Goal: Transaction & Acquisition: Purchase product/service

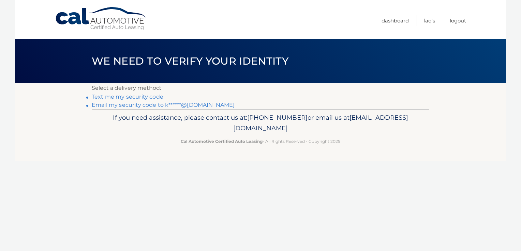
click at [146, 96] on link "Text me my security code" at bounding box center [128, 97] width 72 height 6
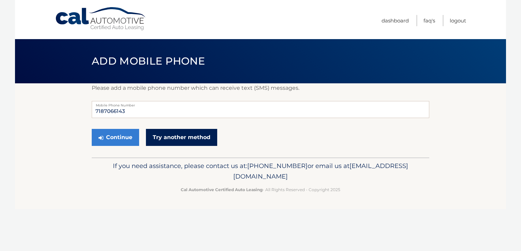
click at [162, 138] on link "Try another method" at bounding box center [181, 137] width 71 height 17
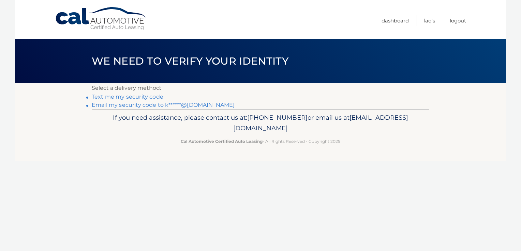
click at [135, 106] on link "Email my security code to k******@[DOMAIN_NAME]" at bounding box center [163, 105] width 143 height 6
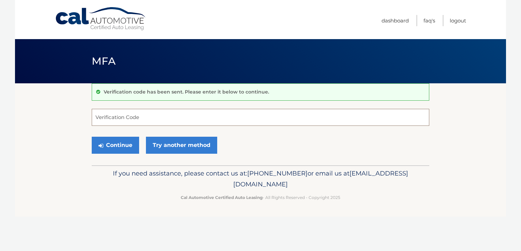
click at [131, 118] on input "Verification Code" at bounding box center [260, 117] width 337 height 17
type input "943609"
click at [121, 145] on button "Continue" at bounding box center [115, 145] width 47 height 17
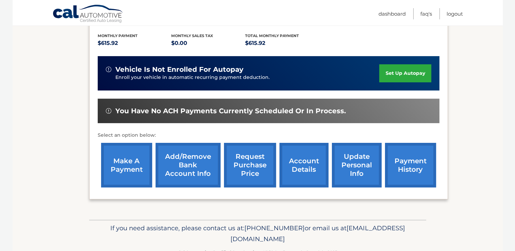
scroll to position [151, 0]
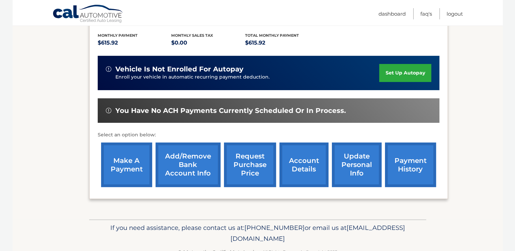
click at [122, 155] on link "make a payment" at bounding box center [126, 165] width 51 height 45
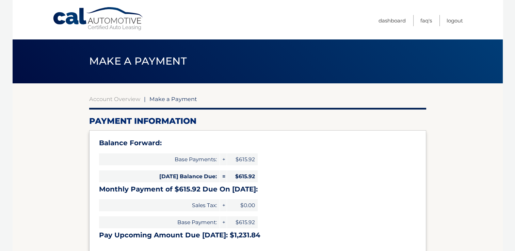
select select "N2JjZTQwZTAtNGRlZS00ZmE2LWIwMzgtZDQxZmNlMmJiMTIw"
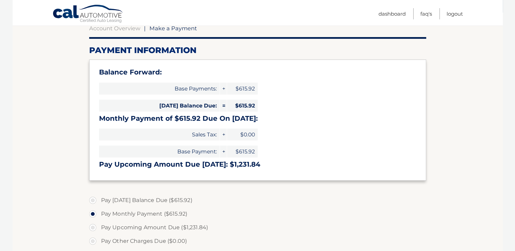
scroll to position [71, 0]
click at [94, 198] on label "Pay [DATE] Balance Due ($615.92)" at bounding box center [257, 201] width 337 height 14
click at [94, 198] on input "Pay [DATE] Balance Due ($615.92)" at bounding box center [95, 199] width 7 height 11
radio input "true"
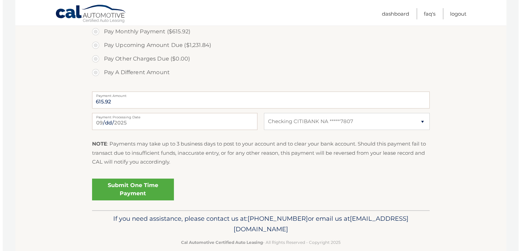
scroll to position [253, 0]
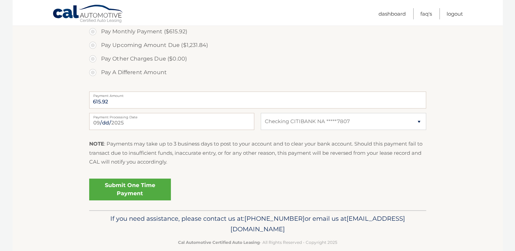
click at [145, 191] on link "Submit One Time Payment" at bounding box center [130, 190] width 82 height 22
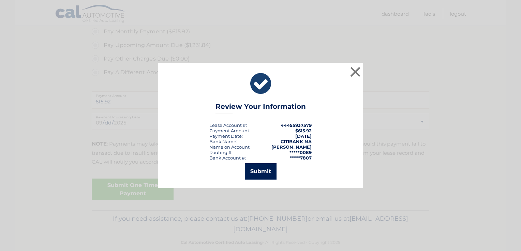
click at [263, 167] on button "Submit" at bounding box center [261, 172] width 32 height 16
